Goal: Task Accomplishment & Management: Manage account settings

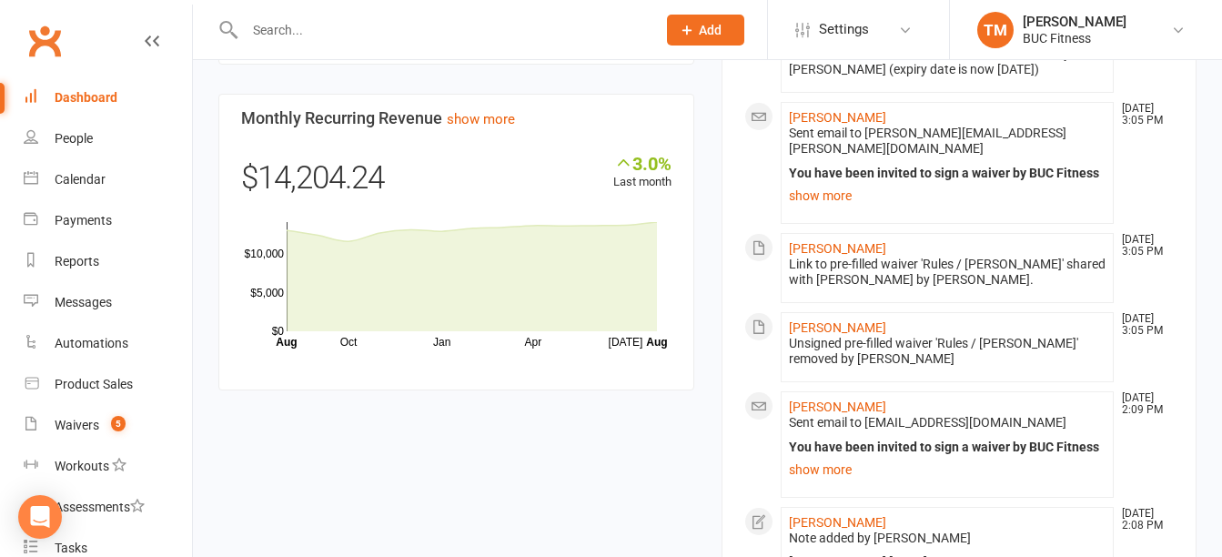
click at [396, 21] on input "text" at bounding box center [441, 29] width 404 height 25
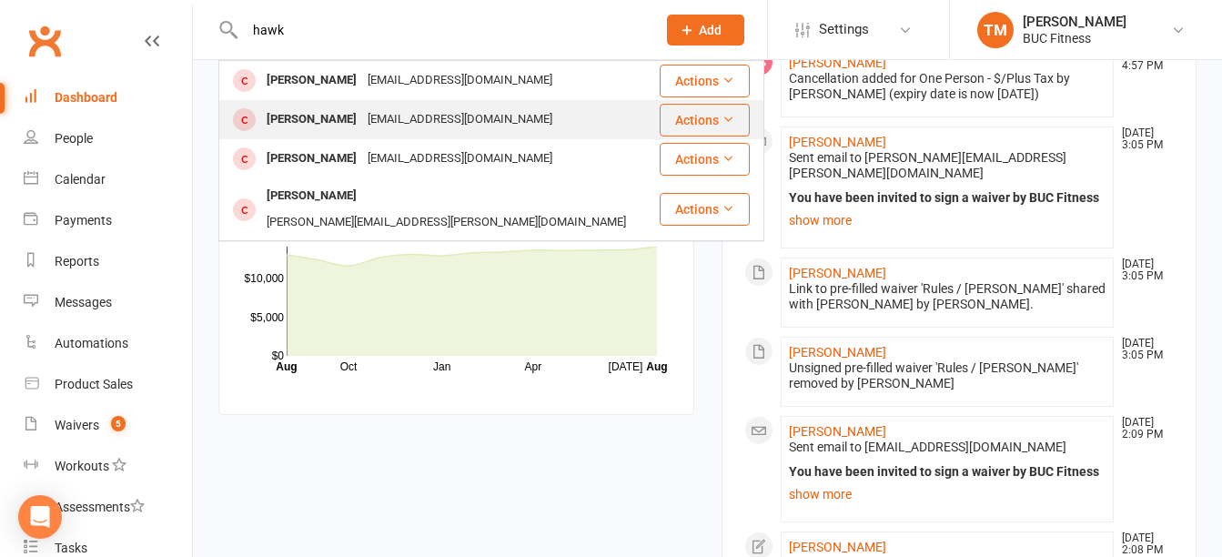
scroll to position [1033, 0]
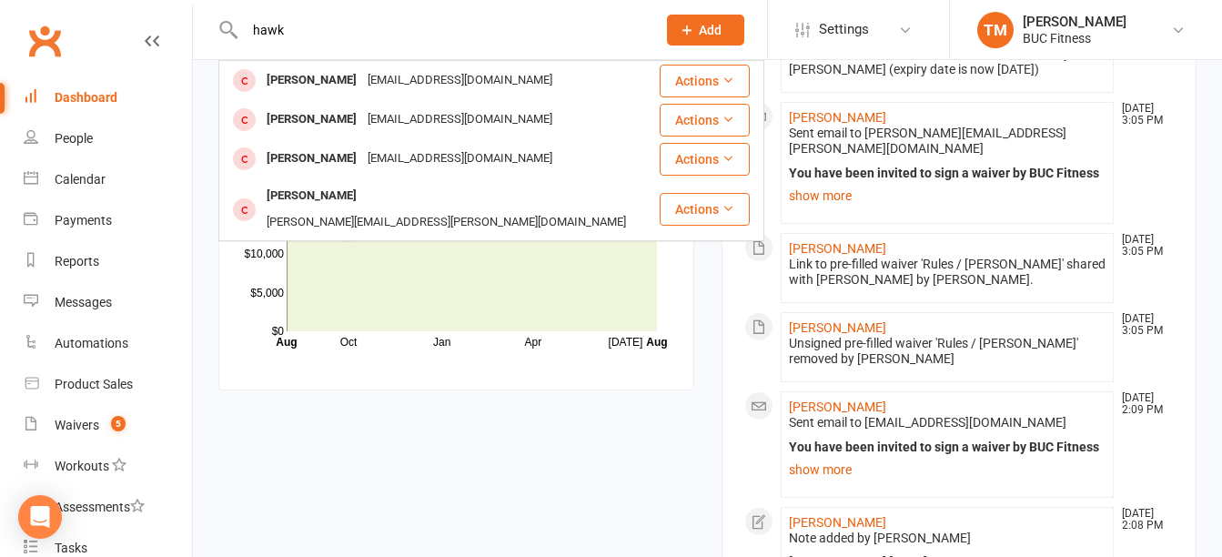
click at [461, 32] on input "hawk" at bounding box center [441, 29] width 404 height 25
type input "h"
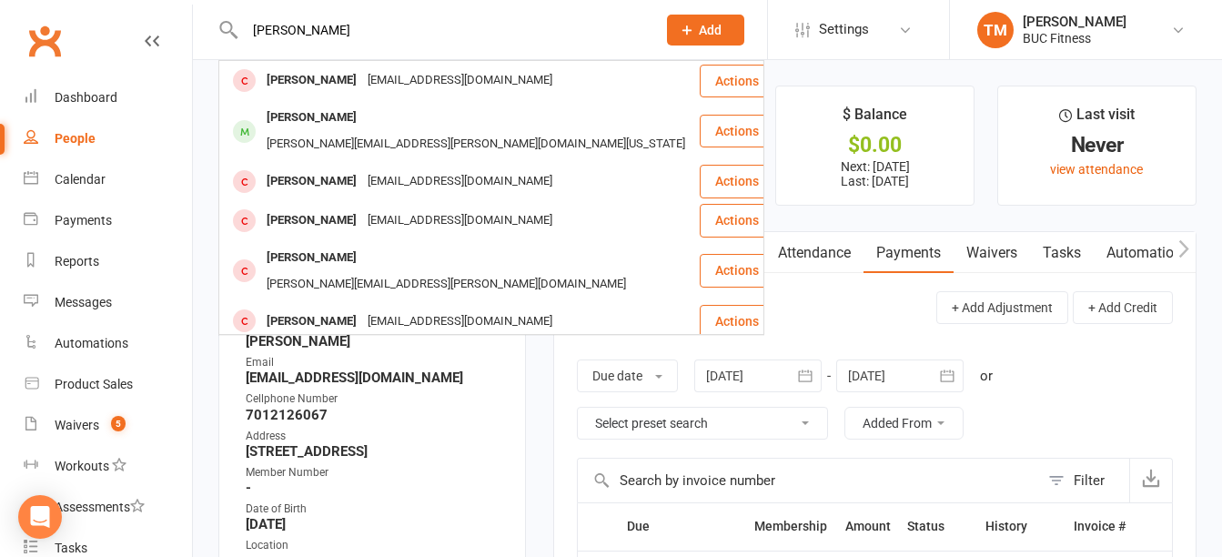
drag, startPoint x: 367, startPoint y: 29, endPoint x: 134, endPoint y: 30, distance: 232.9
click at [134, 5] on header "[PERSON_NAME] [PERSON_NAME] [EMAIL_ADDRESS][DOMAIN_NAME] Actions [PERSON_NAME] …" at bounding box center [611, 5] width 1222 height 0
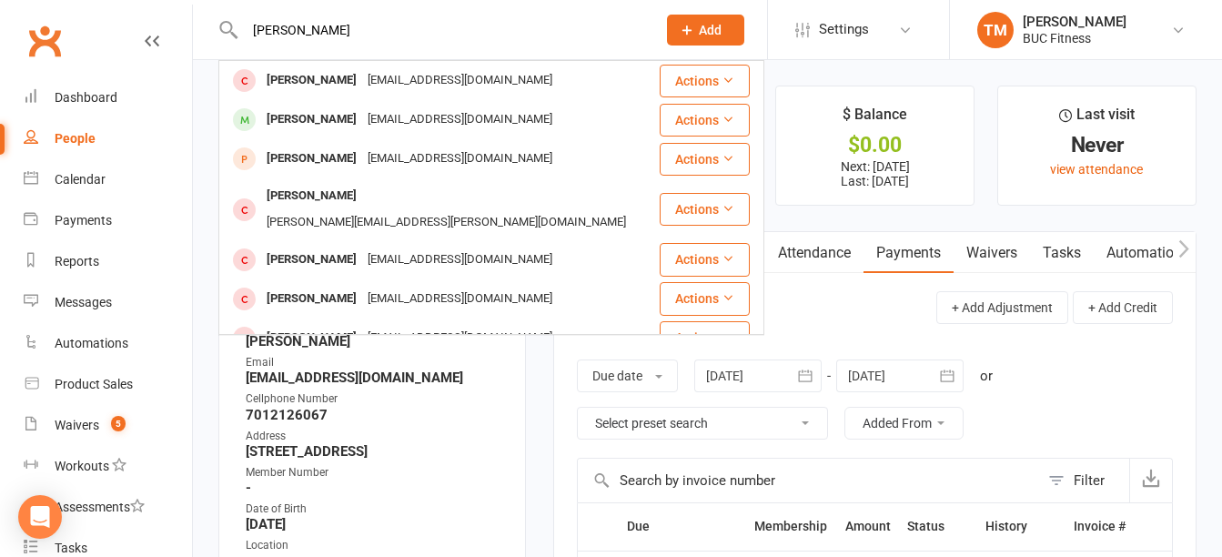
drag, startPoint x: 324, startPoint y: 42, endPoint x: 86, endPoint y: 37, distance: 238.5
click at [86, 5] on header "[PERSON_NAME] [EMAIL_ADDRESS][DOMAIN_NAME] Actions [PERSON_NAME] [EMAIL_ADDRESS…" at bounding box center [611, 5] width 1222 height 0
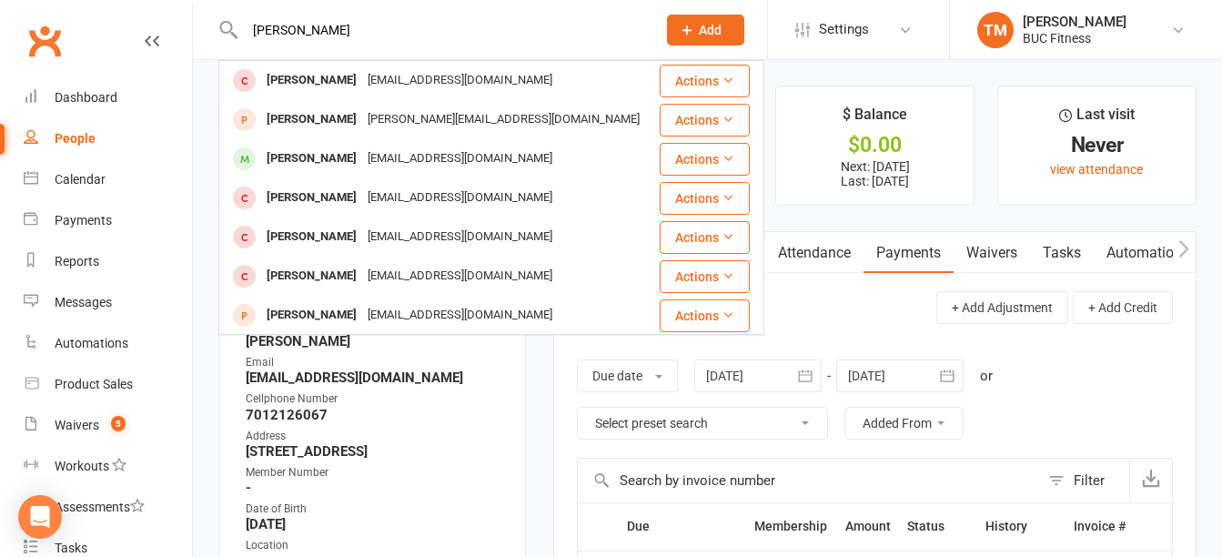
click at [389, 10] on div "[PERSON_NAME] [PERSON_NAME] [PERSON_NAME][EMAIL_ADDRESS][DOMAIN_NAME] Actions […" at bounding box center [430, 29] width 425 height 59
drag, startPoint x: 372, startPoint y: 29, endPoint x: 80, endPoint y: -17, distance: 295.8
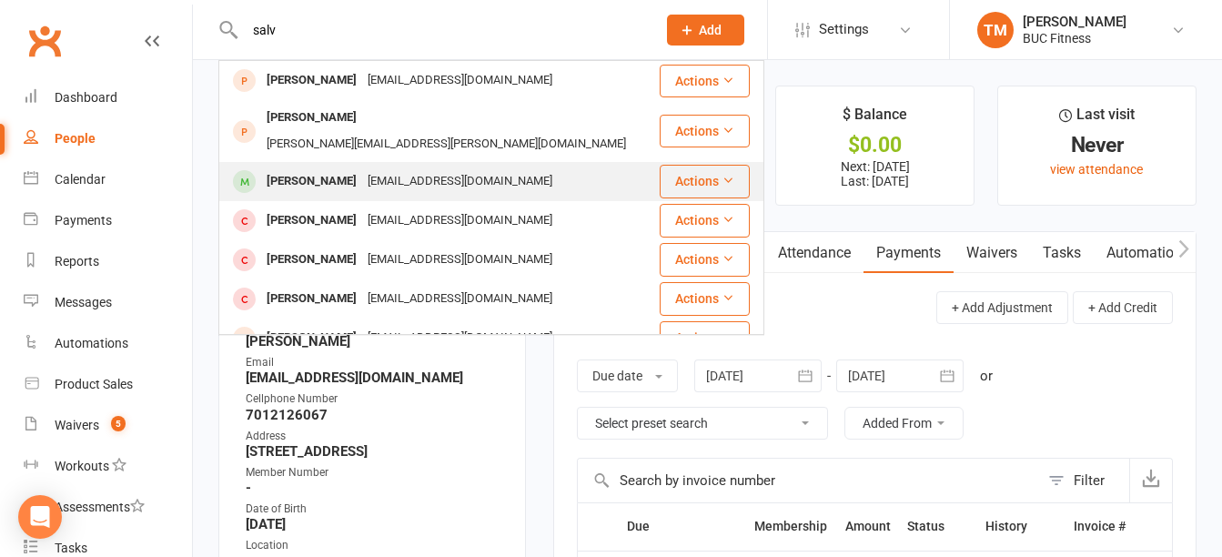
type input "salv"
click at [324, 168] on div "[PERSON_NAME]" at bounding box center [311, 181] width 101 height 26
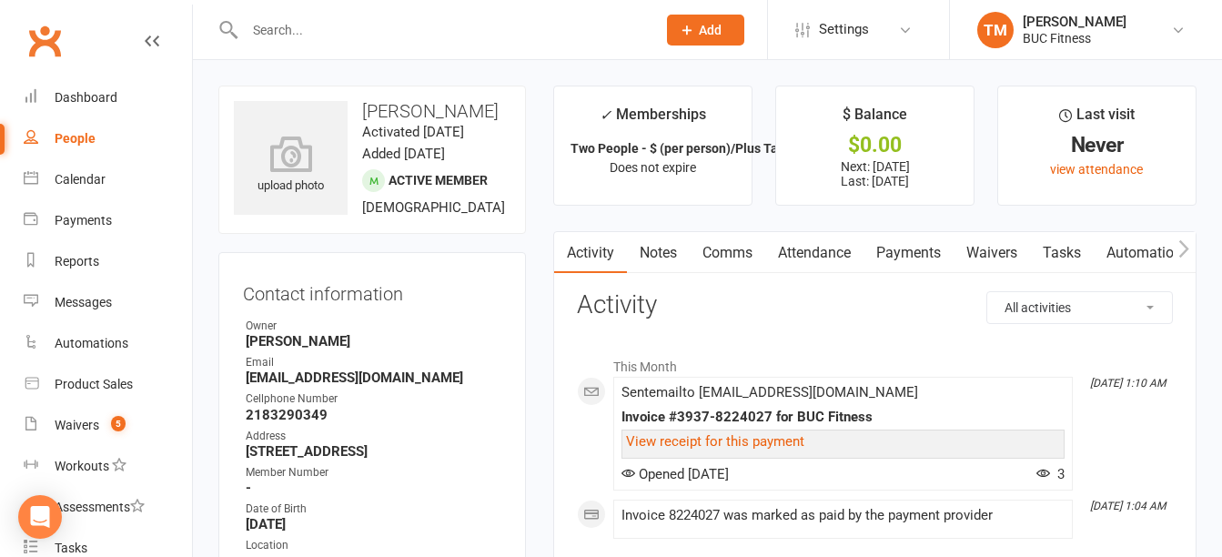
click at [917, 240] on link "Payments" at bounding box center [909, 253] width 90 height 42
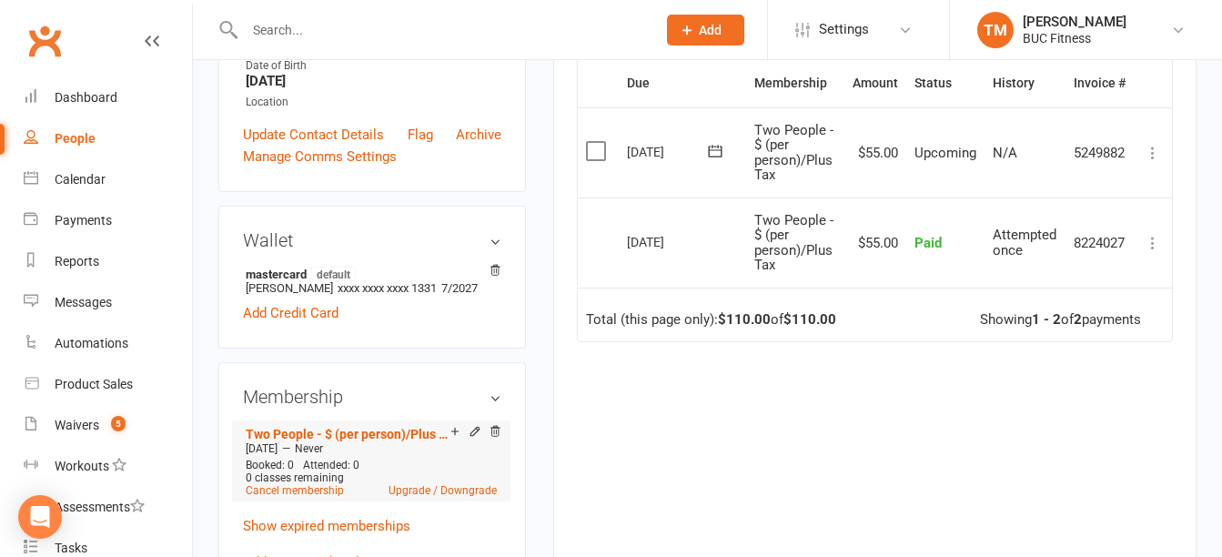
scroll to position [546, 0]
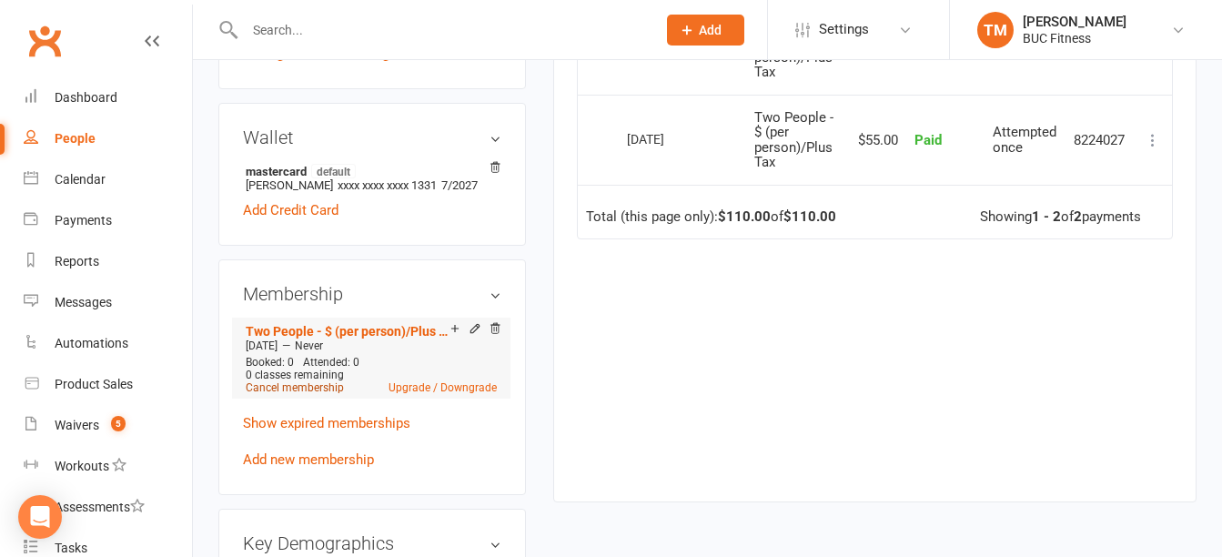
click at [315, 390] on link "Cancel membership" at bounding box center [295, 387] width 98 height 13
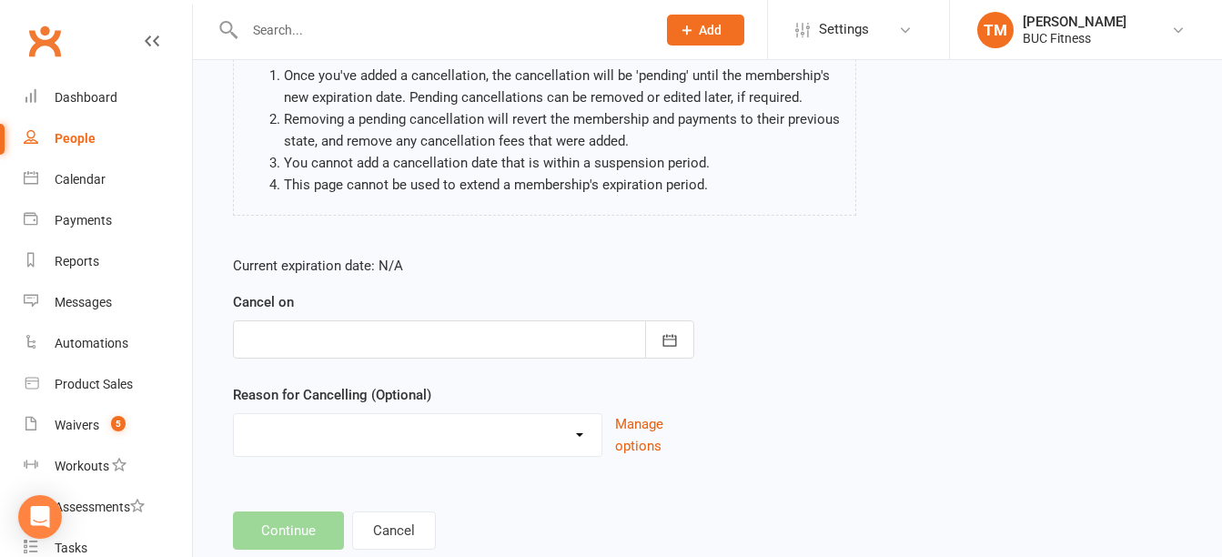
scroll to position [182, 0]
click at [504, 345] on div at bounding box center [463, 338] width 461 height 38
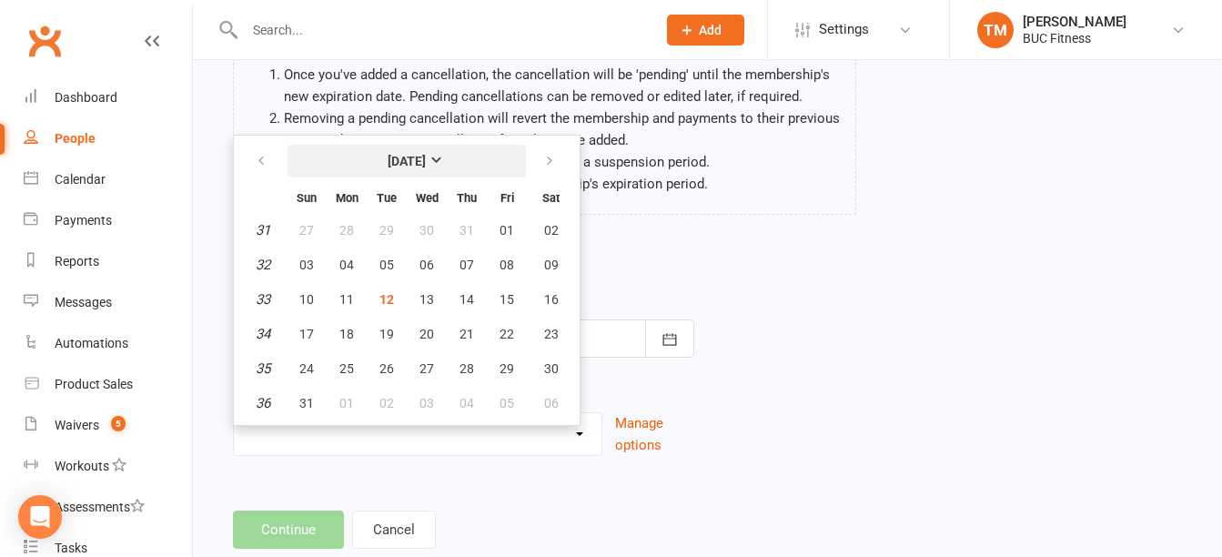
click at [426, 154] on strong "[DATE]" at bounding box center [407, 161] width 38 height 15
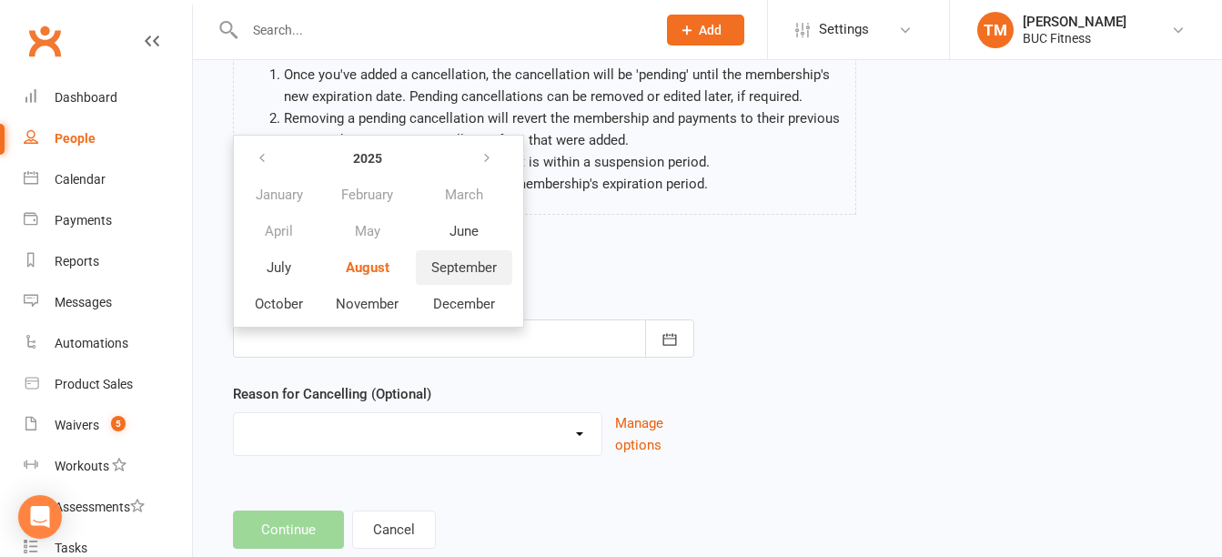
click at [468, 266] on span "September" at bounding box center [464, 267] width 66 height 16
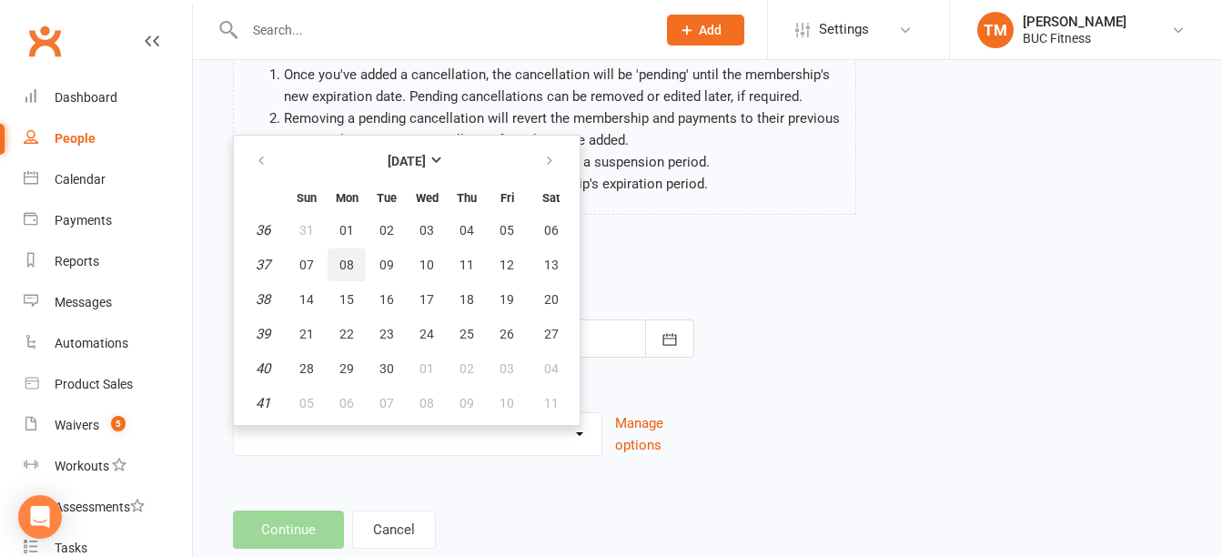
click at [351, 268] on span "08" at bounding box center [346, 265] width 15 height 15
type input "[DATE]"
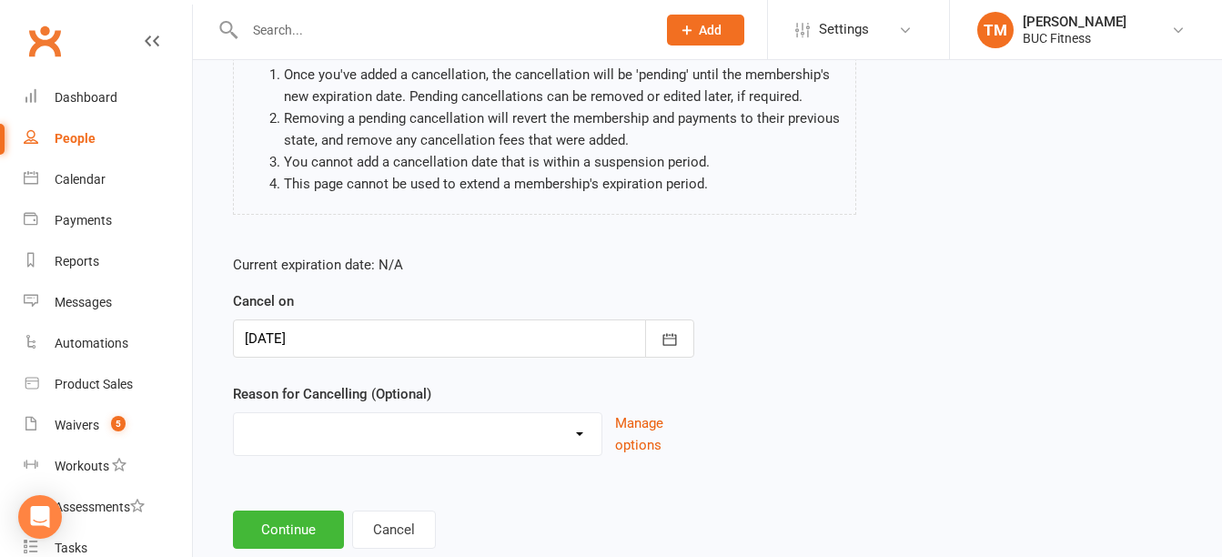
scroll to position [229, 0]
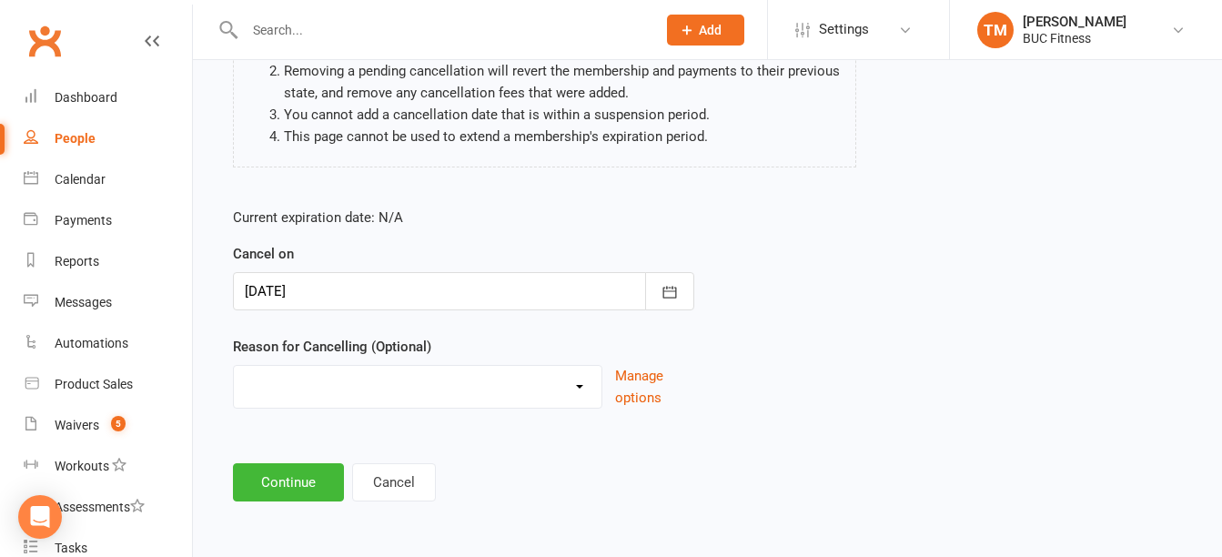
click at [561, 387] on select "Holiday Injury Other reason" at bounding box center [418, 384] width 368 height 36
select select "1"
click at [234, 366] on select "Holiday Injury Other reason" at bounding box center [418, 384] width 368 height 36
click at [307, 486] on button "Continue" at bounding box center [288, 482] width 111 height 38
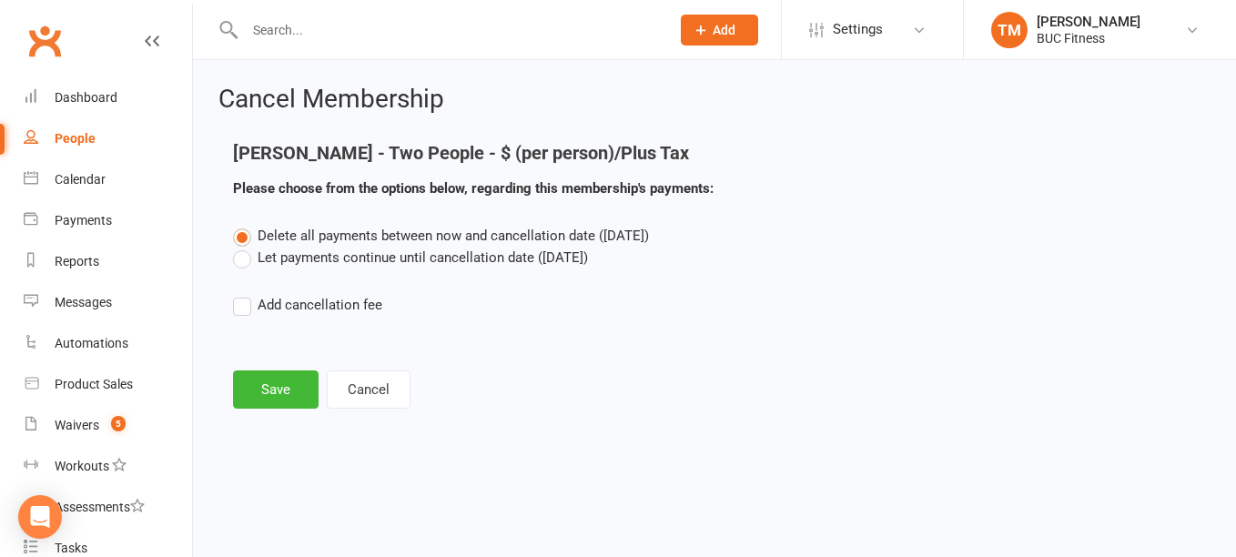
click at [235, 256] on label "Let payments continue until cancellation date ([DATE])" at bounding box center [410, 258] width 355 height 22
click at [235, 247] on input "Let payments continue until cancellation date ([DATE])" at bounding box center [239, 247] width 12 height 0
click at [273, 397] on button "Save" at bounding box center [276, 389] width 86 height 38
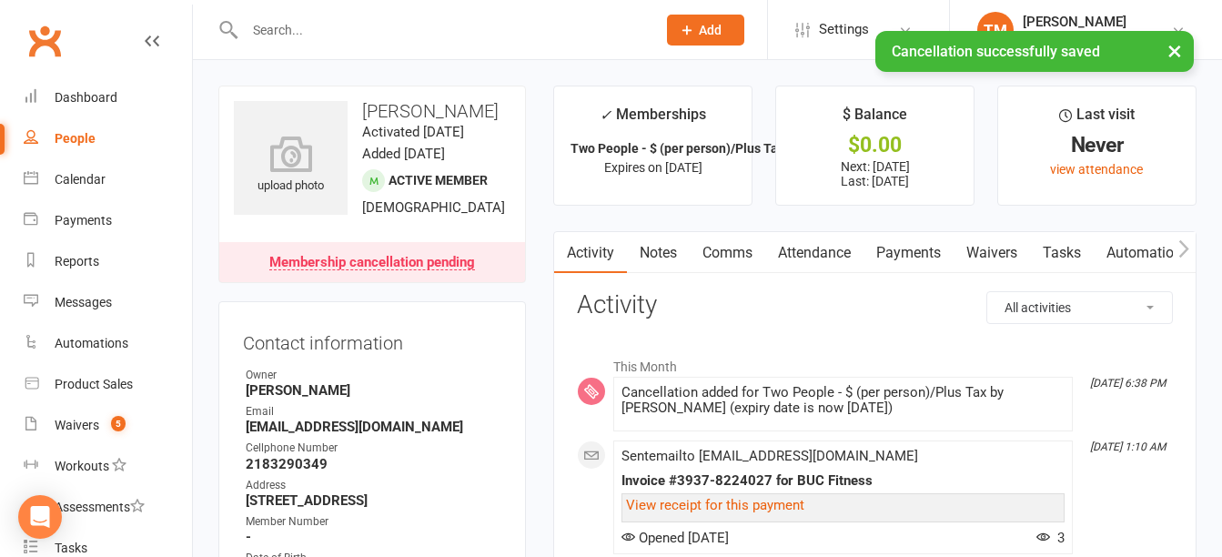
click at [916, 248] on link "Payments" at bounding box center [909, 253] width 90 height 42
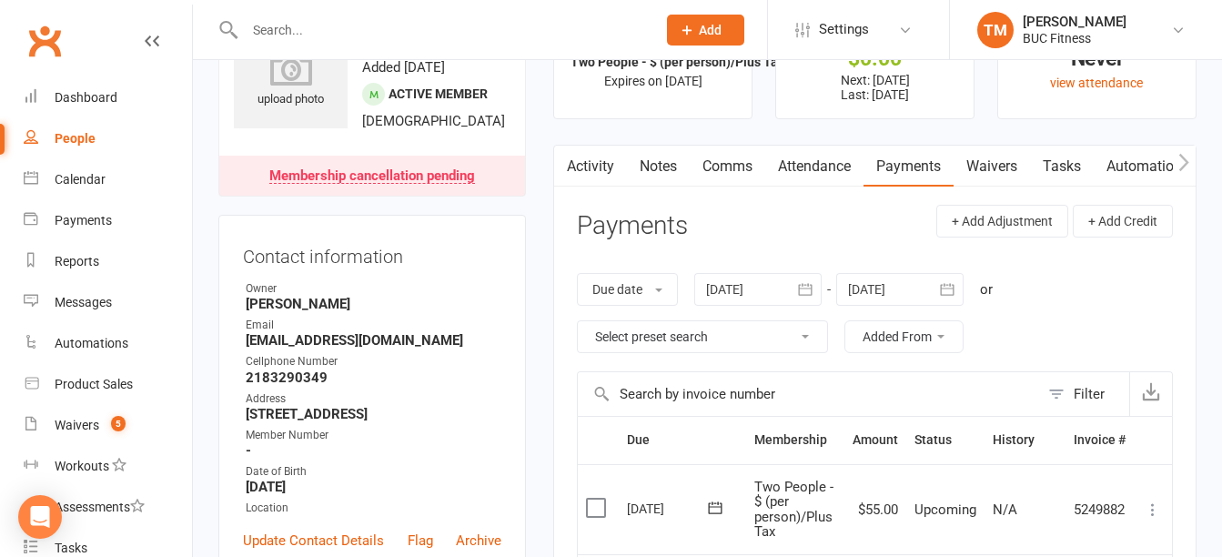
scroll to position [182, 0]
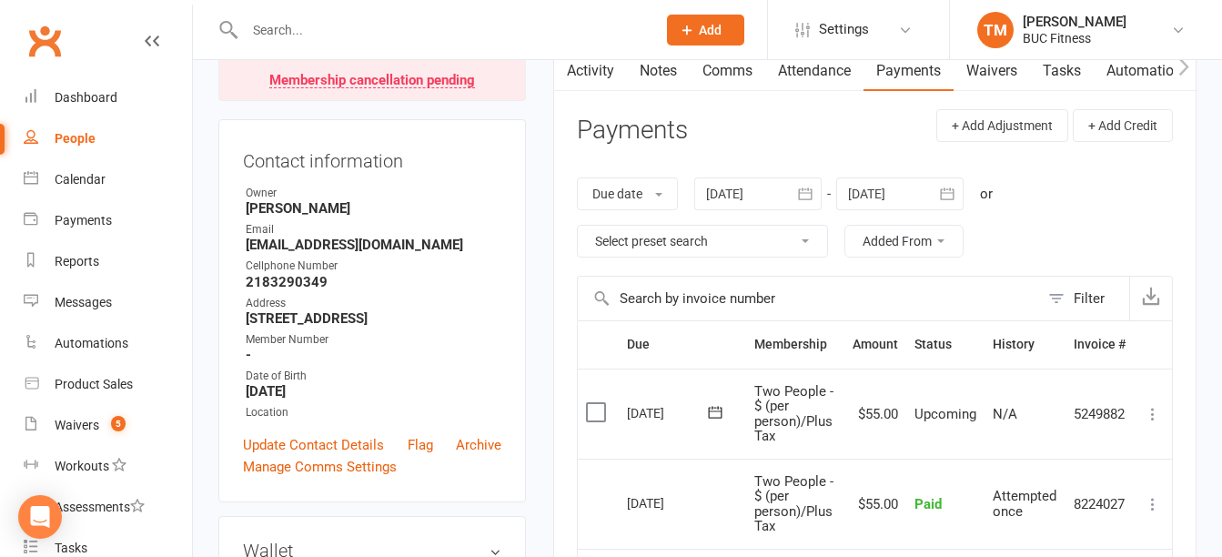
click at [660, 68] on link "Notes" at bounding box center [658, 71] width 63 height 42
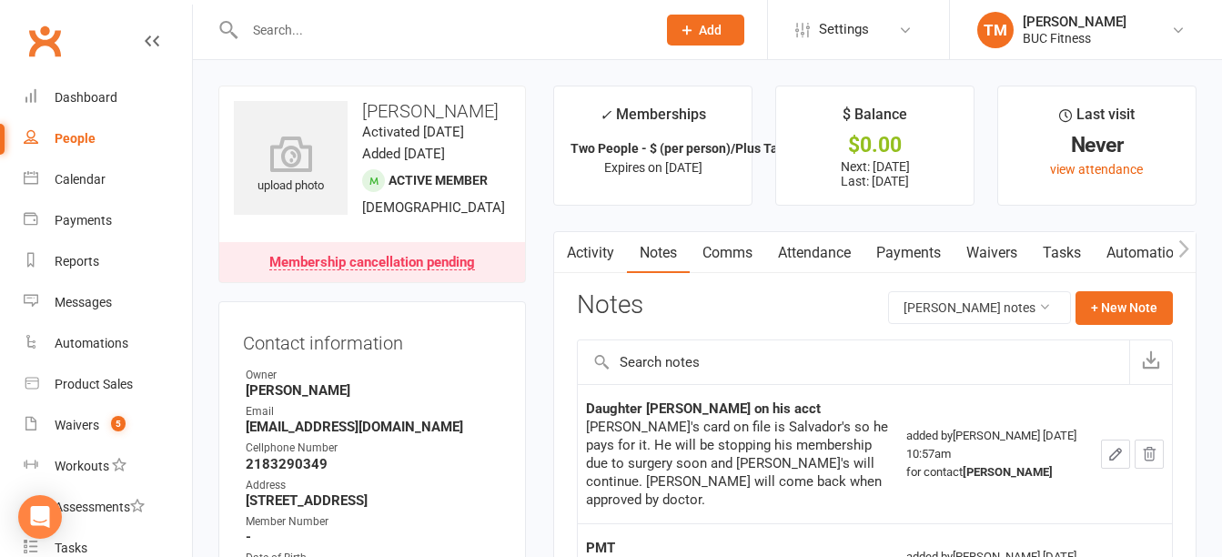
click at [359, 25] on input "text" at bounding box center [441, 29] width 404 height 25
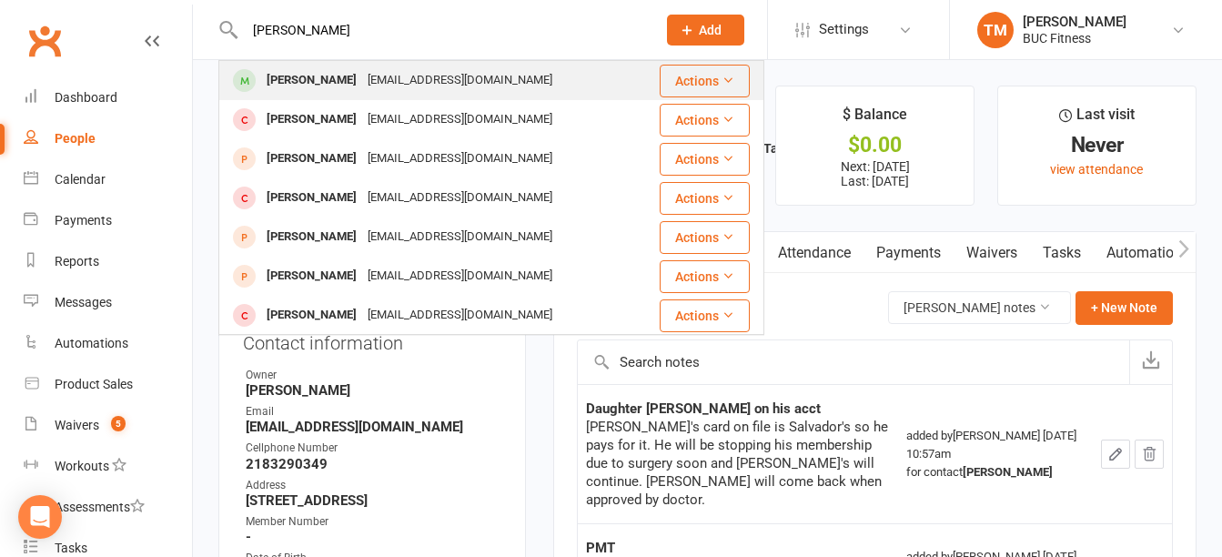
type input "[PERSON_NAME]"
click at [302, 79] on div "[PERSON_NAME]" at bounding box center [311, 80] width 101 height 26
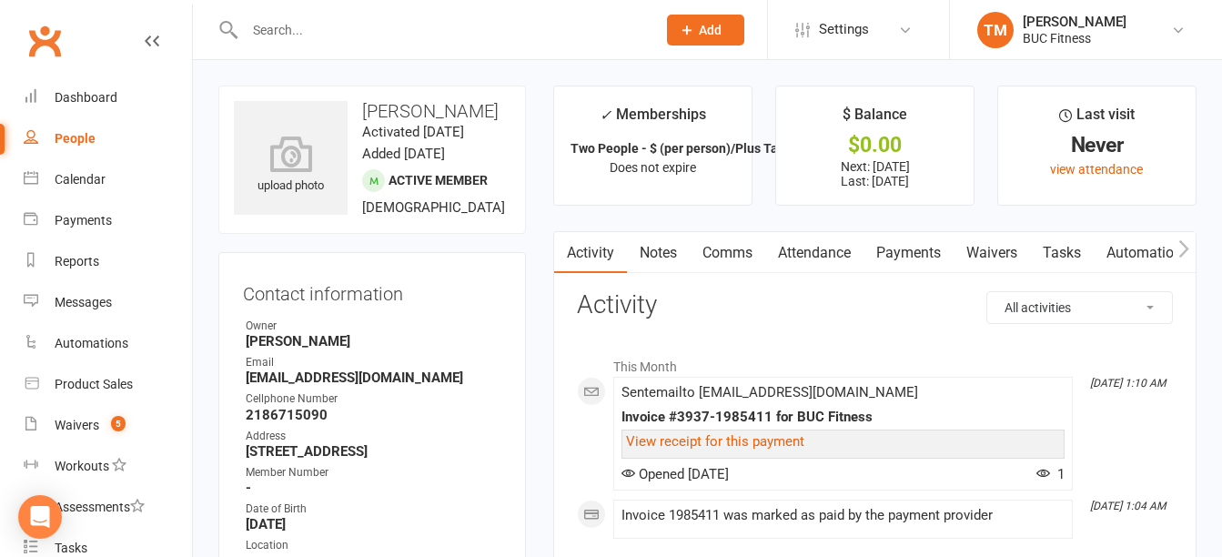
click at [919, 248] on link "Payments" at bounding box center [909, 253] width 90 height 42
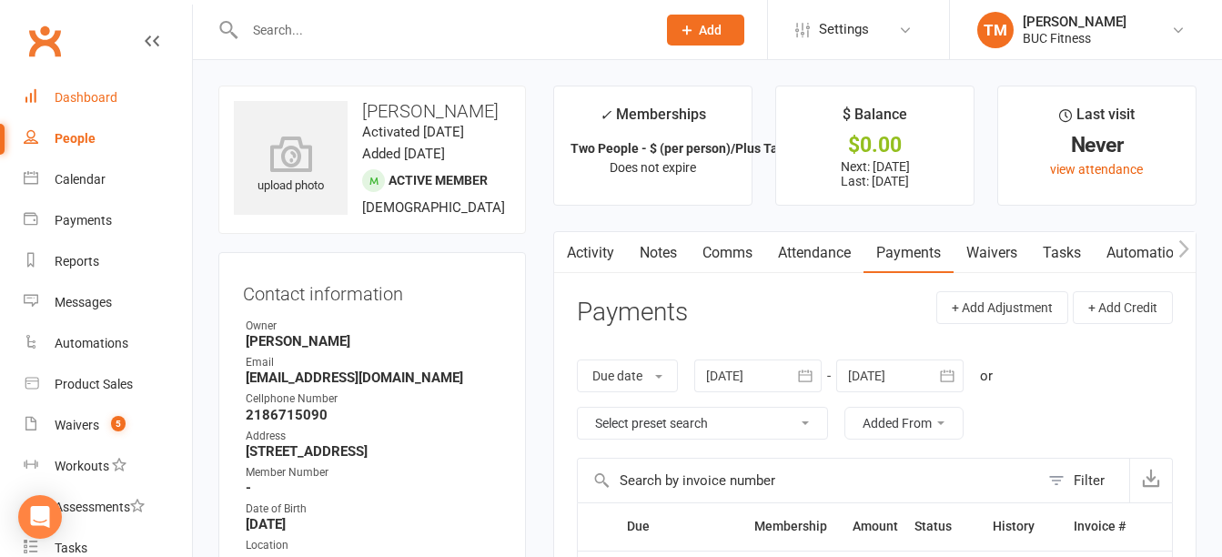
click at [68, 96] on div "Dashboard" at bounding box center [86, 97] width 63 height 15
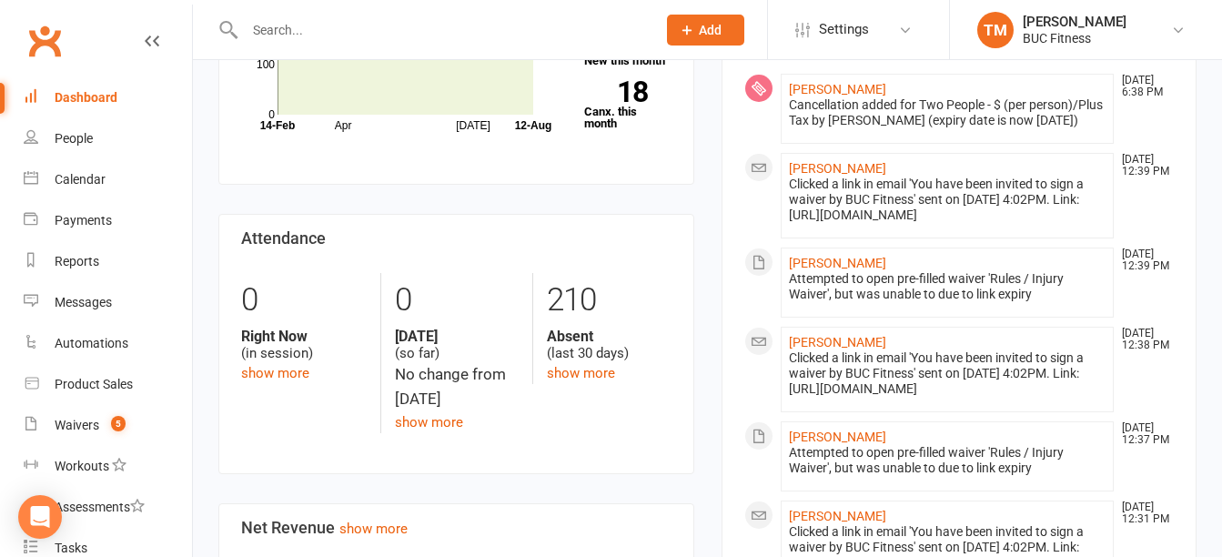
scroll to position [182, 0]
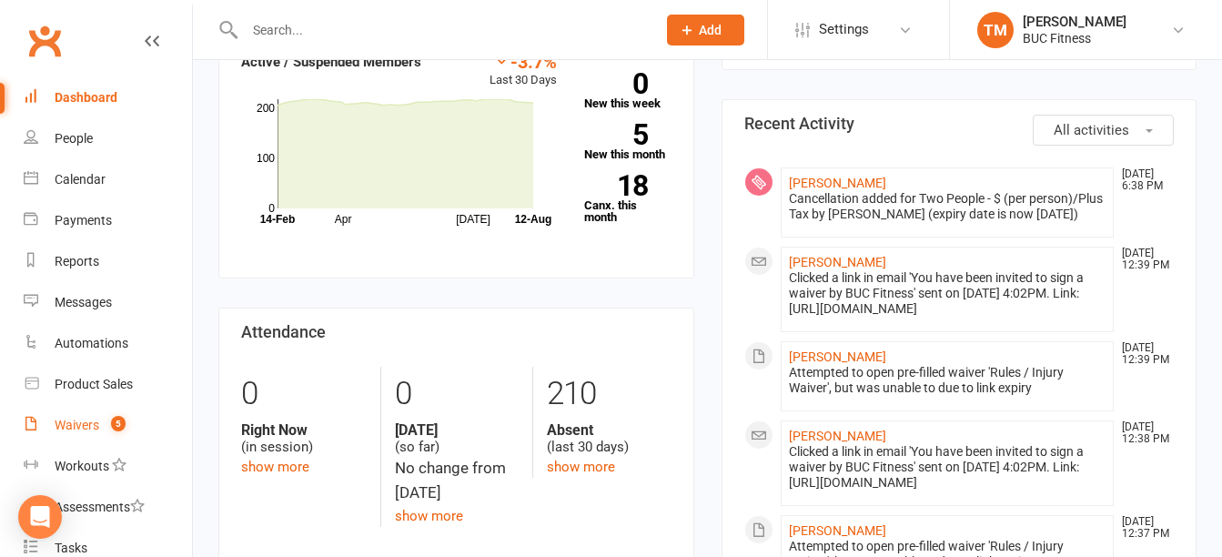
click at [84, 419] on div "Waivers" at bounding box center [77, 425] width 45 height 15
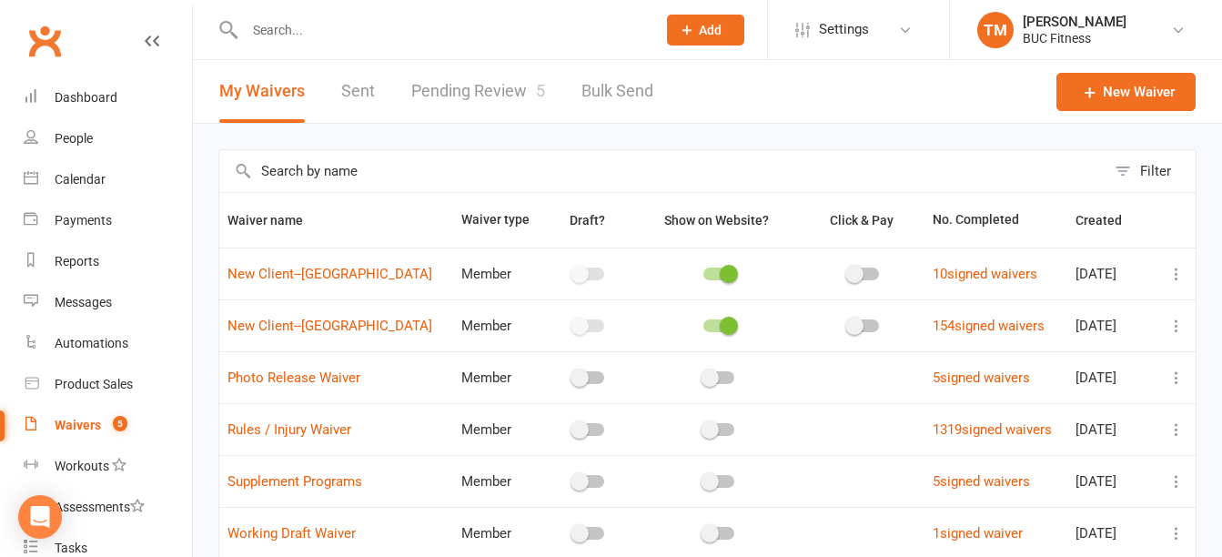
click at [460, 82] on link "Pending Review 5" at bounding box center [478, 91] width 134 height 63
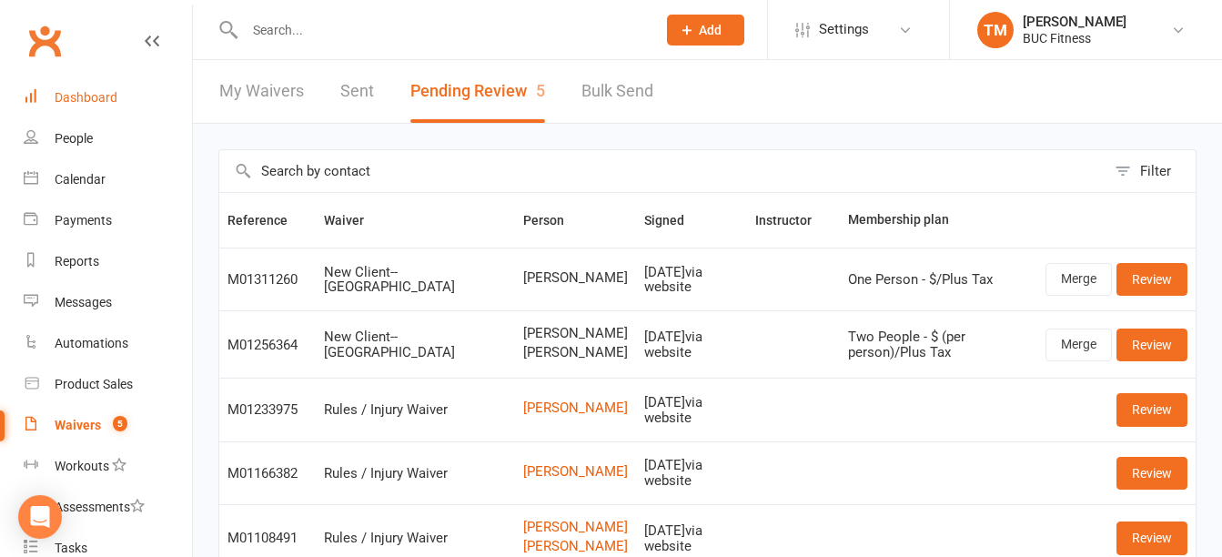
click at [78, 104] on div "Dashboard" at bounding box center [86, 97] width 63 height 15
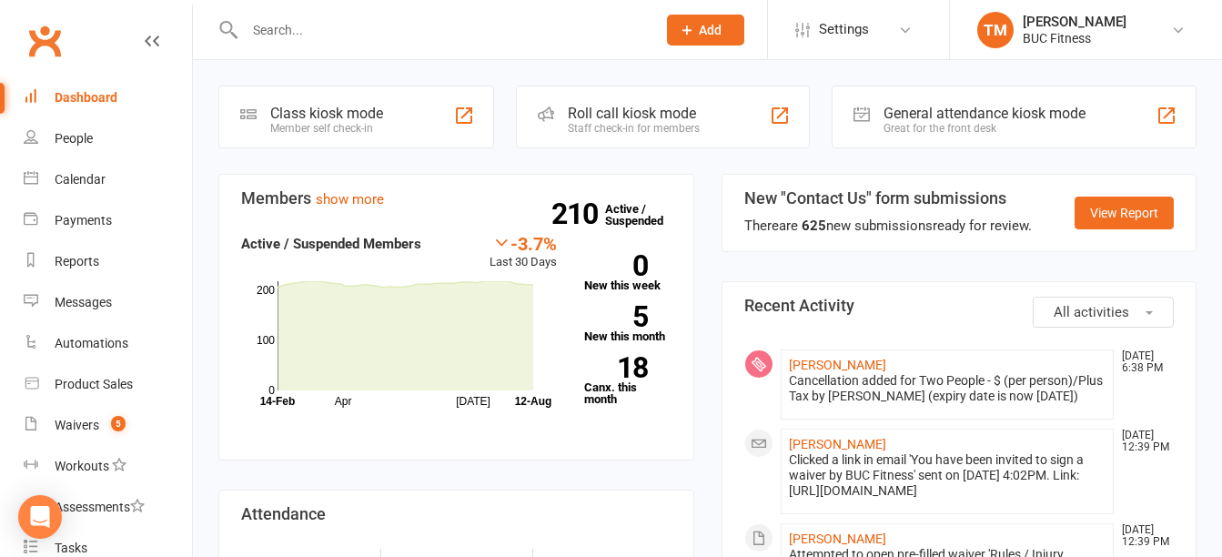
click at [558, 38] on input "text" at bounding box center [441, 29] width 404 height 25
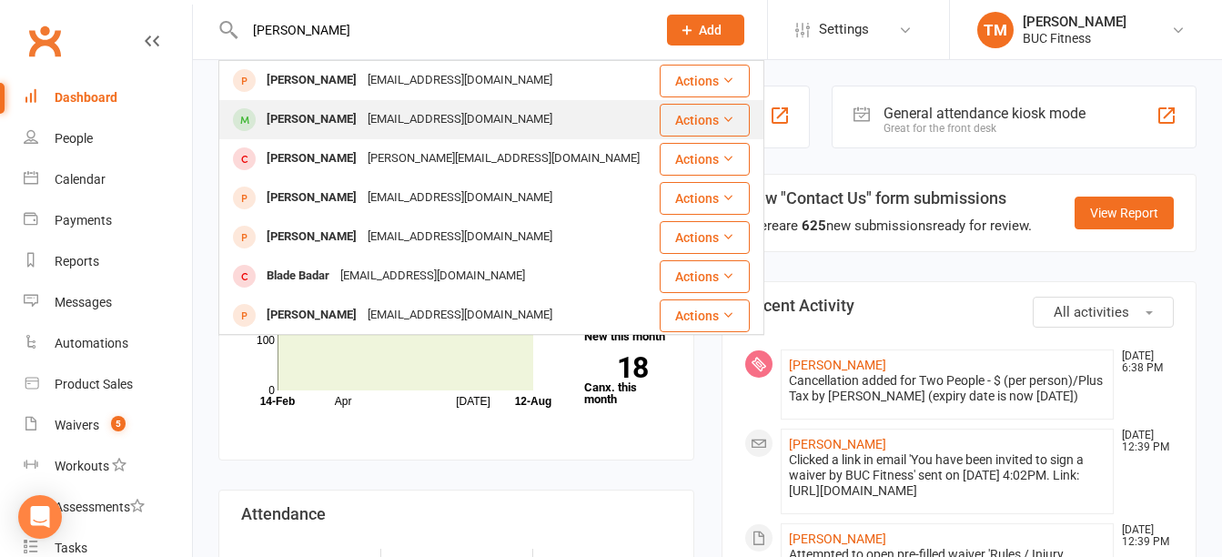
type input "[PERSON_NAME]"
click at [461, 111] on div "[EMAIL_ADDRESS][DOMAIN_NAME]" at bounding box center [460, 119] width 196 height 26
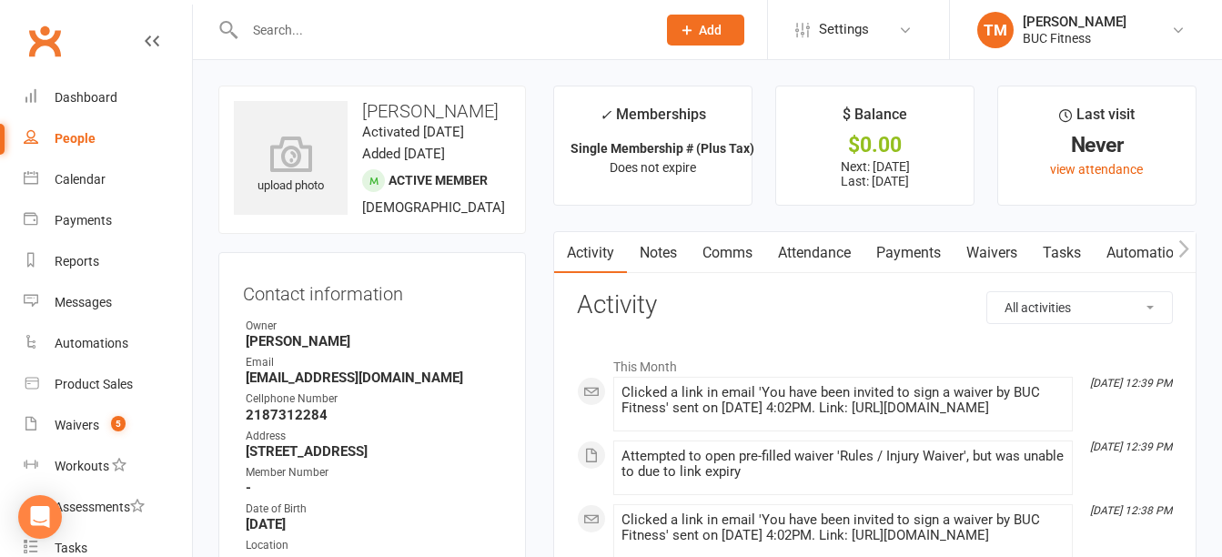
click at [995, 249] on link "Waivers" at bounding box center [992, 253] width 76 height 42
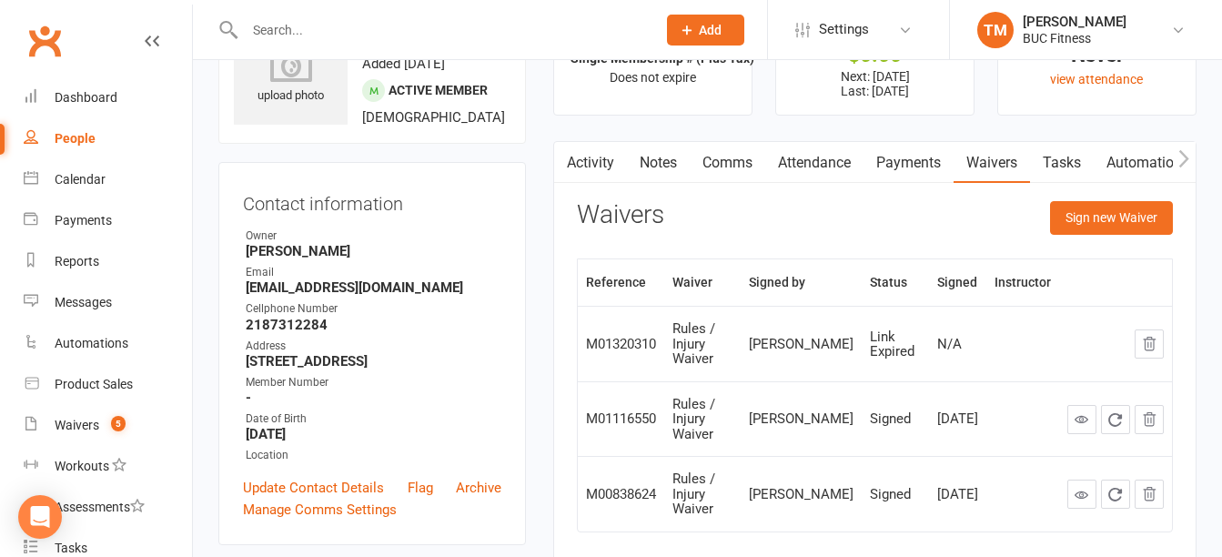
scroll to position [91, 0]
click at [1155, 335] on icon "button" at bounding box center [1149, 343] width 16 height 16
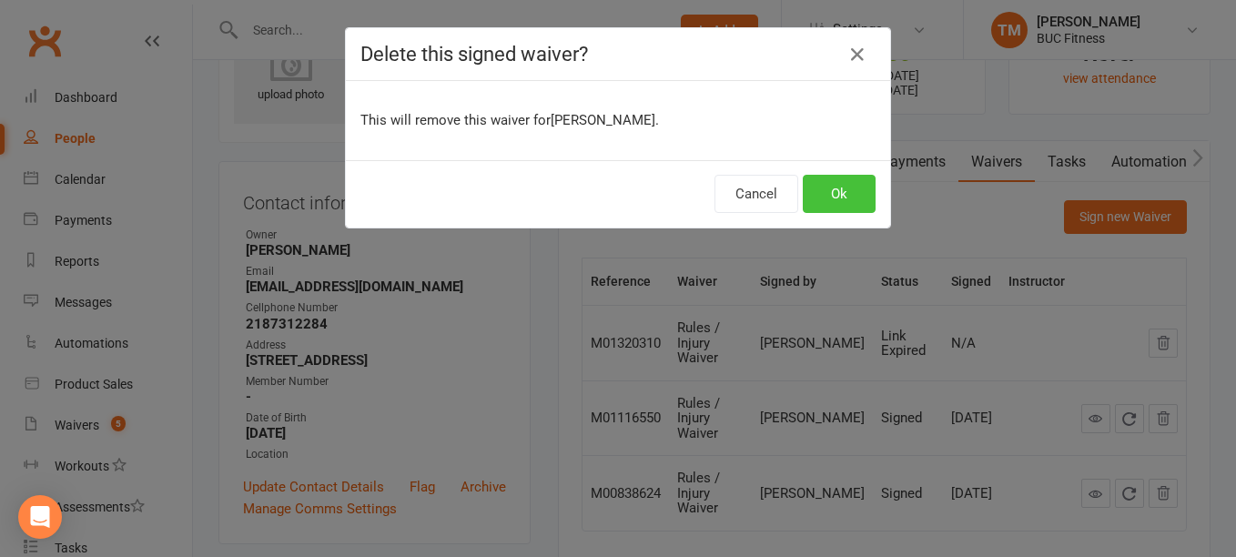
click at [820, 205] on button "Ok" at bounding box center [839, 194] width 73 height 38
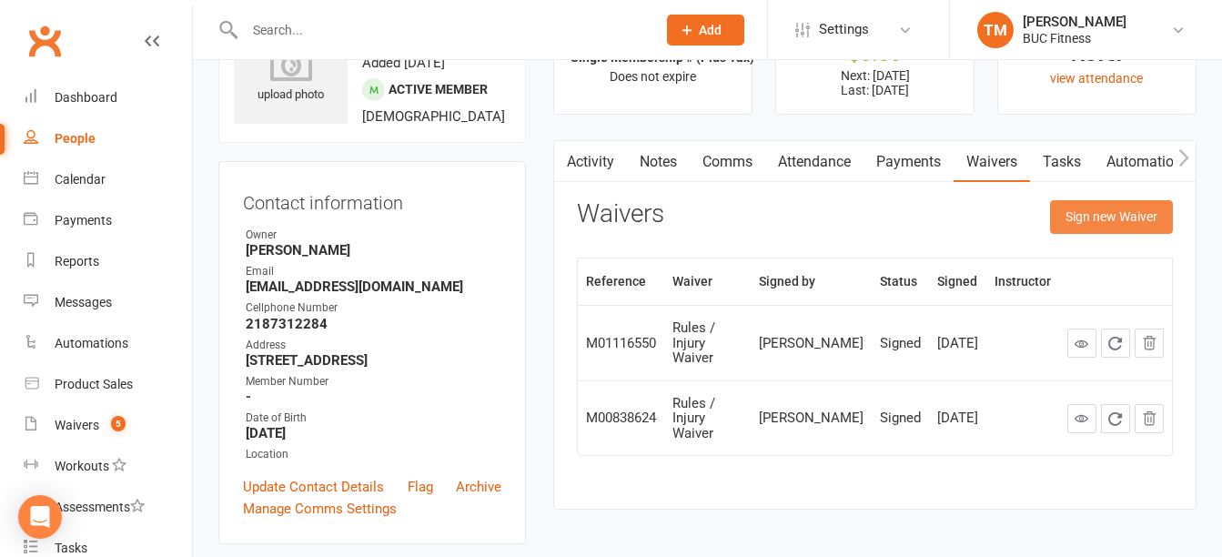
click at [1117, 224] on button "Sign new Waiver" at bounding box center [1111, 216] width 123 height 33
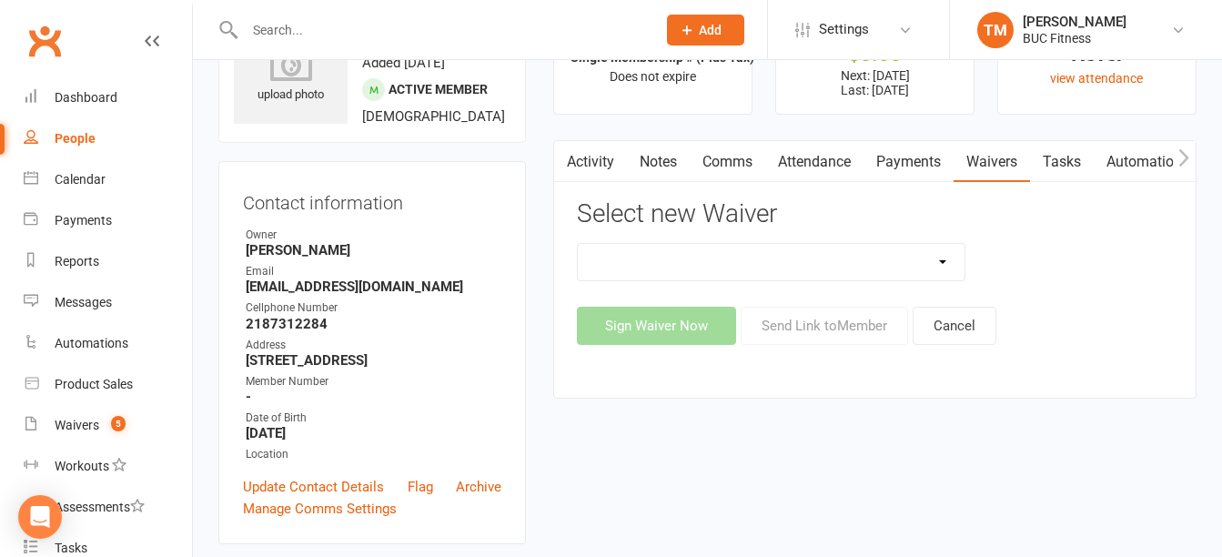
click at [929, 273] on select "New Client--[GEOGRAPHIC_DATA] New Client--[GEOGRAPHIC_DATA] Photo Release Waive…" at bounding box center [771, 262] width 386 height 36
select select "5045"
click at [578, 244] on select "New Client--[GEOGRAPHIC_DATA] New Client--[GEOGRAPHIC_DATA] Photo Release Waive…" at bounding box center [771, 262] width 386 height 36
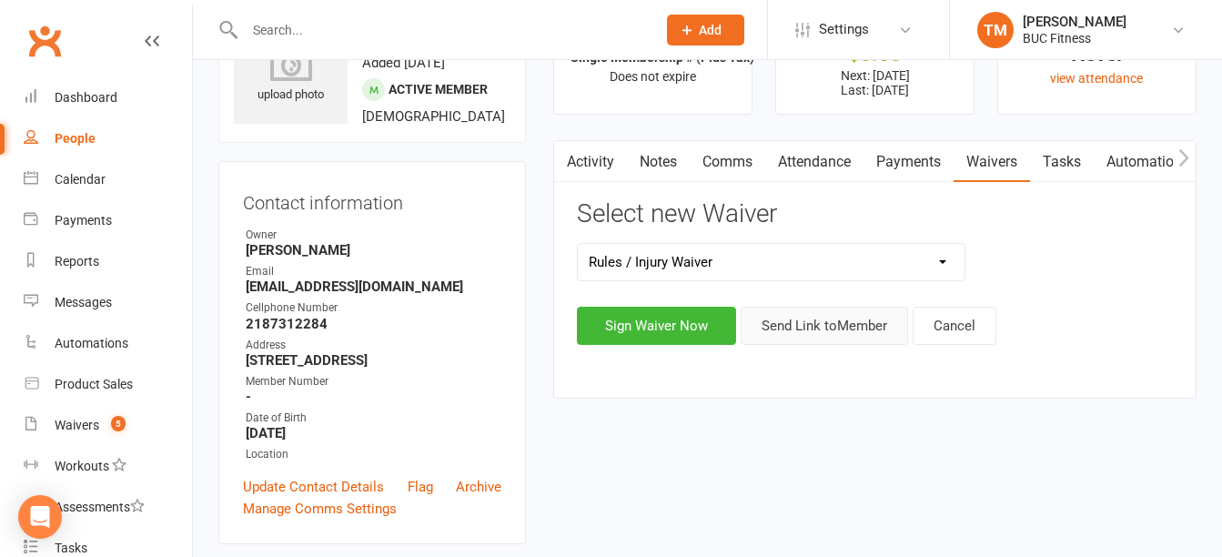
click at [854, 328] on button "Send Link to Member" at bounding box center [824, 326] width 167 height 38
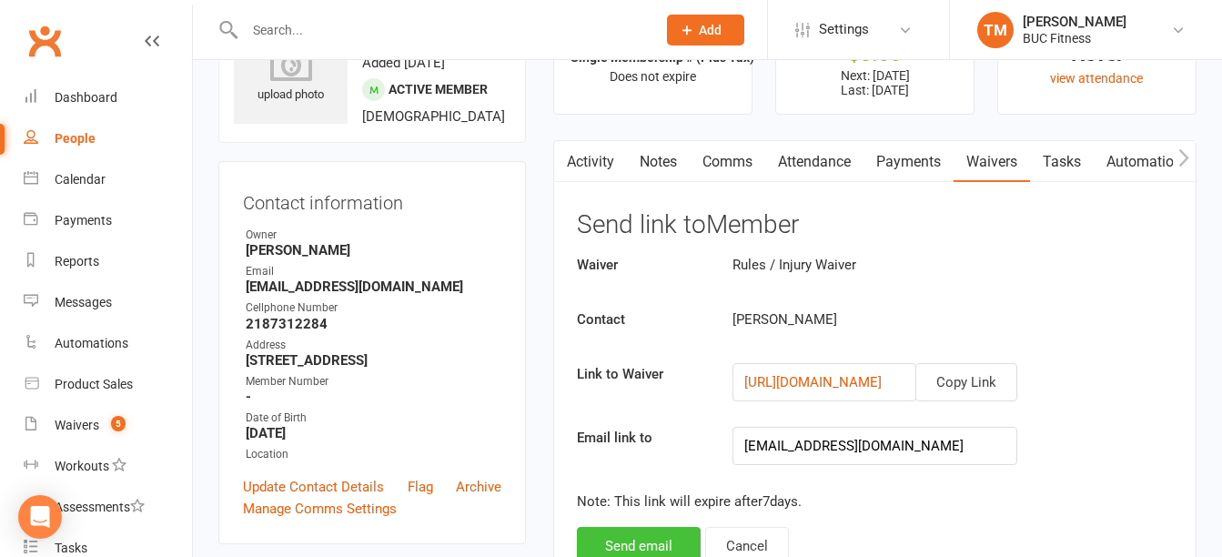
click at [670, 539] on button "Send email" at bounding box center [639, 546] width 124 height 38
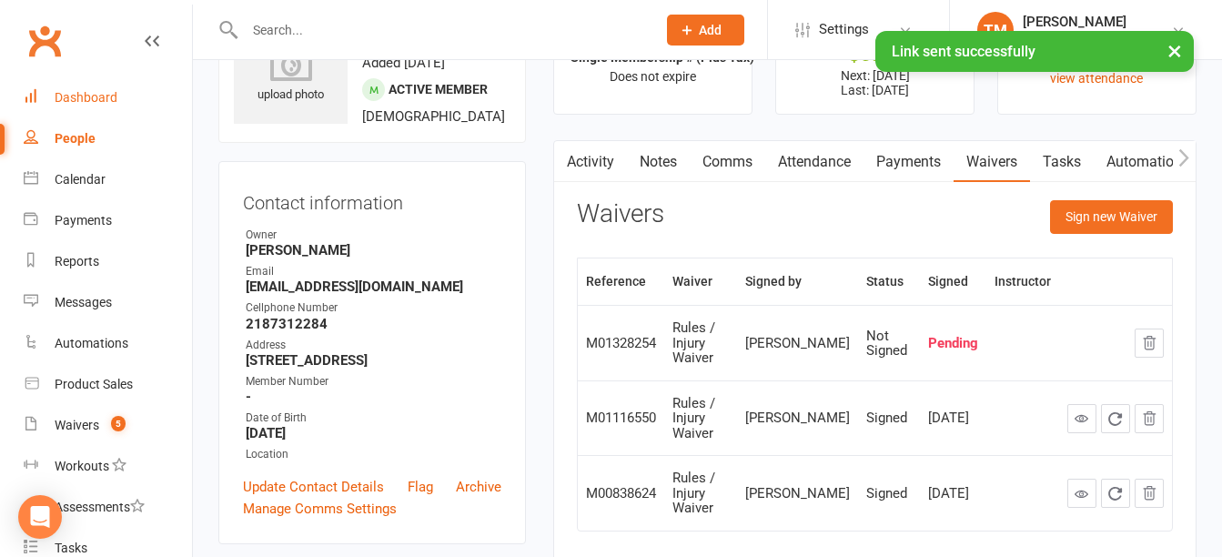
click at [93, 101] on div "Dashboard" at bounding box center [86, 97] width 63 height 15
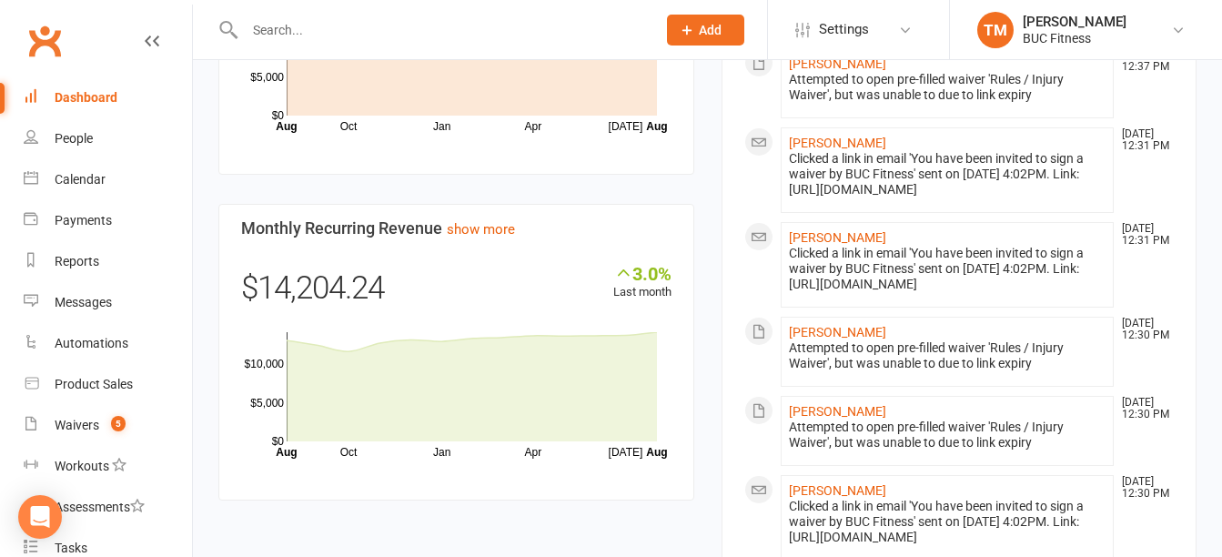
scroll to position [910, 0]
